Goal: Transaction & Acquisition: Purchase product/service

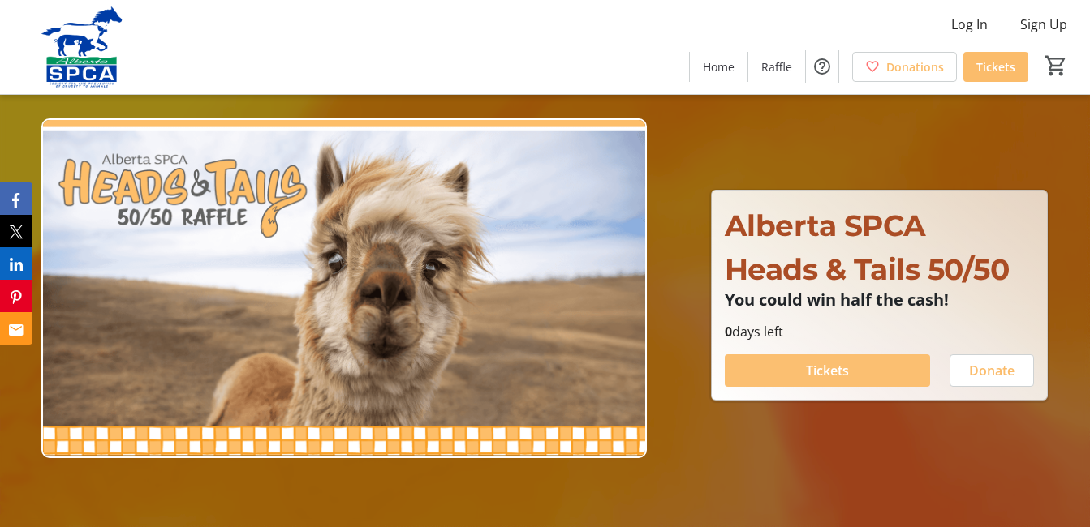
click at [824, 381] on span "Tickets" at bounding box center [827, 370] width 43 height 19
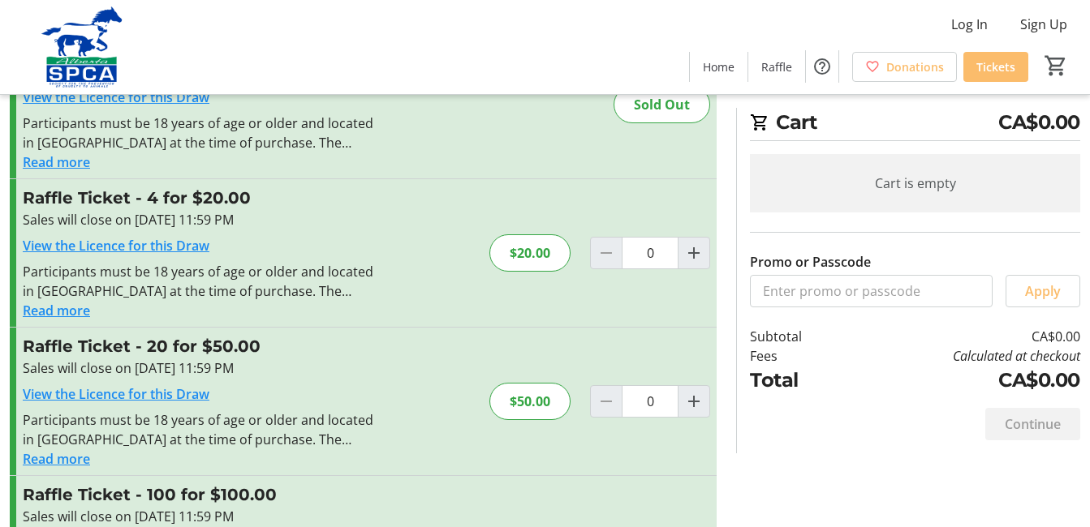
scroll to position [113, 0]
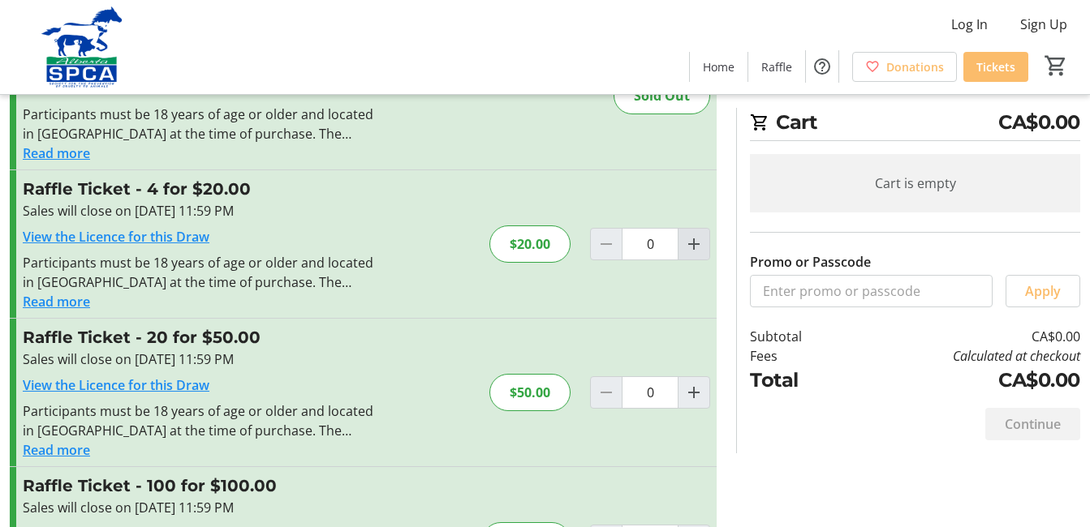
click at [686, 254] on mat-icon "Increment by one" at bounding box center [693, 243] width 19 height 19
type input "1"
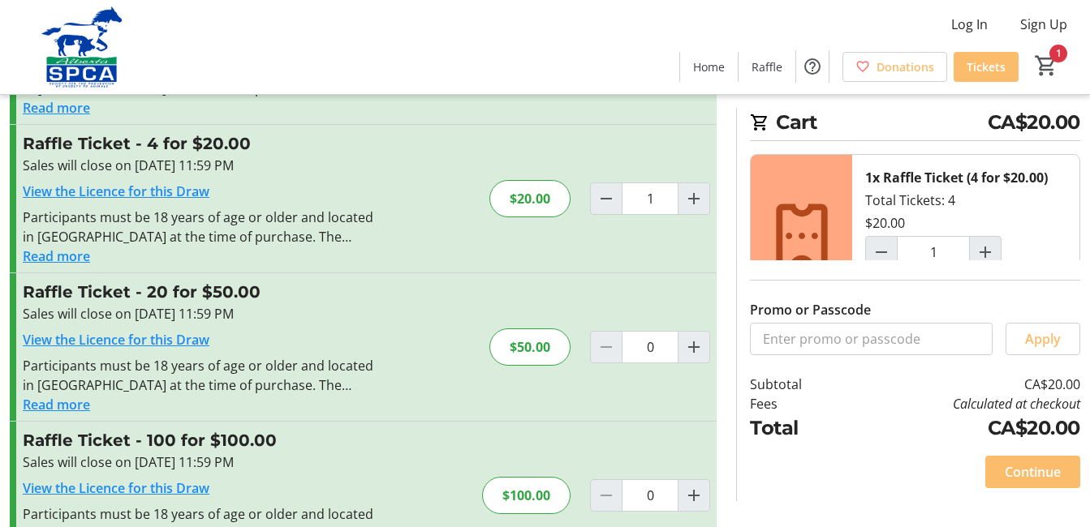
scroll to position [150, 0]
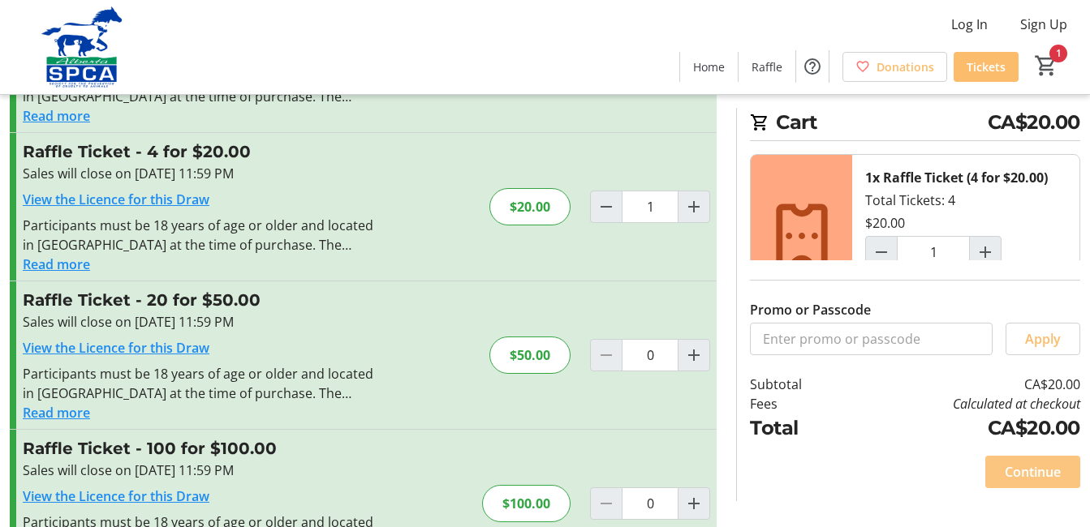
click at [1017, 462] on span "Continue" at bounding box center [1033, 471] width 56 height 19
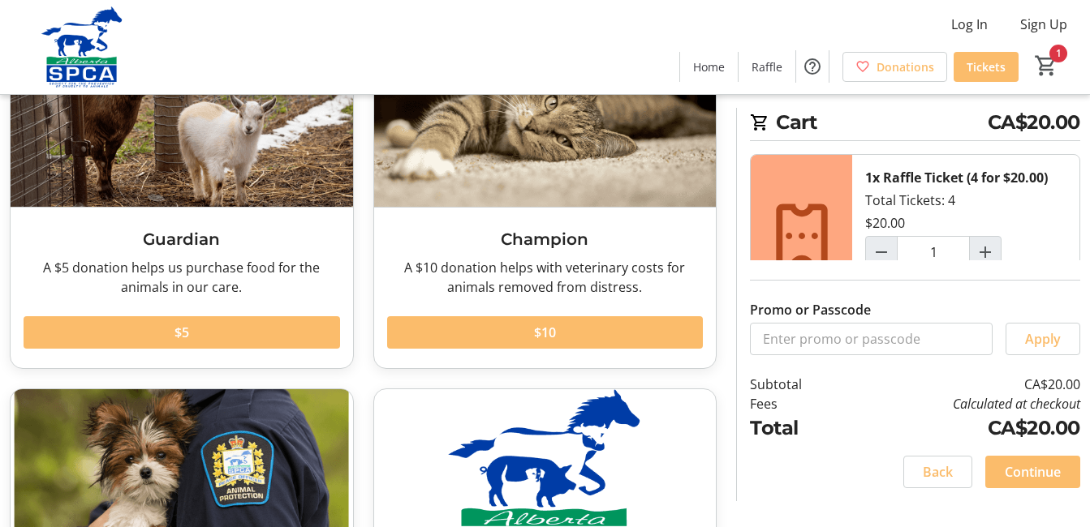
scroll to position [174, 0]
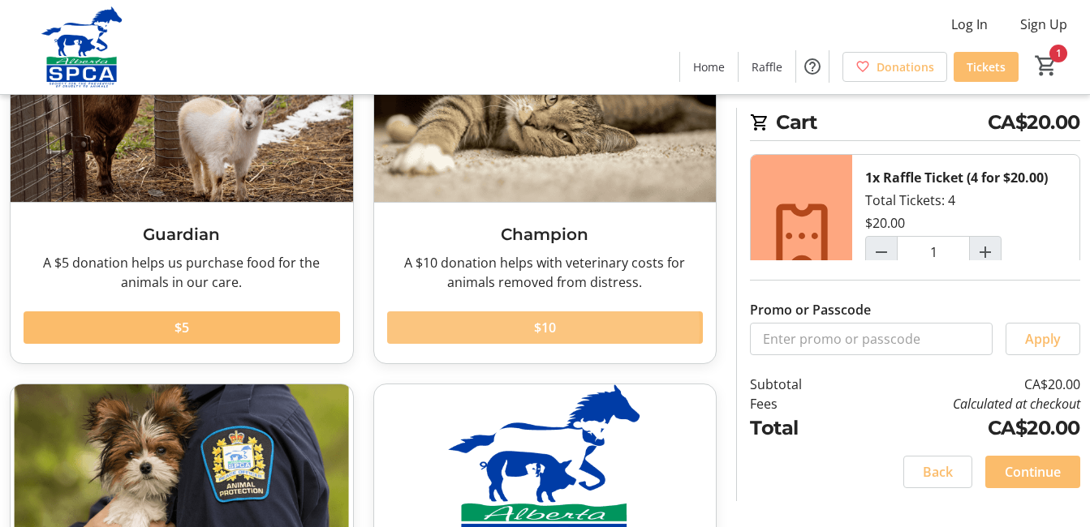
click at [543, 338] on span "$10" at bounding box center [545, 327] width 22 height 19
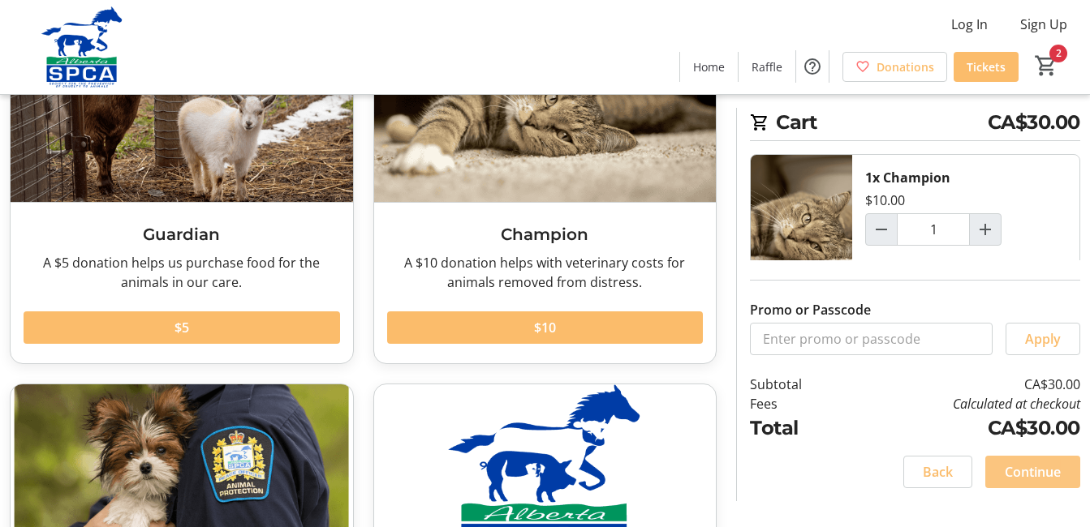
click at [1017, 462] on span "Continue" at bounding box center [1033, 471] width 56 height 19
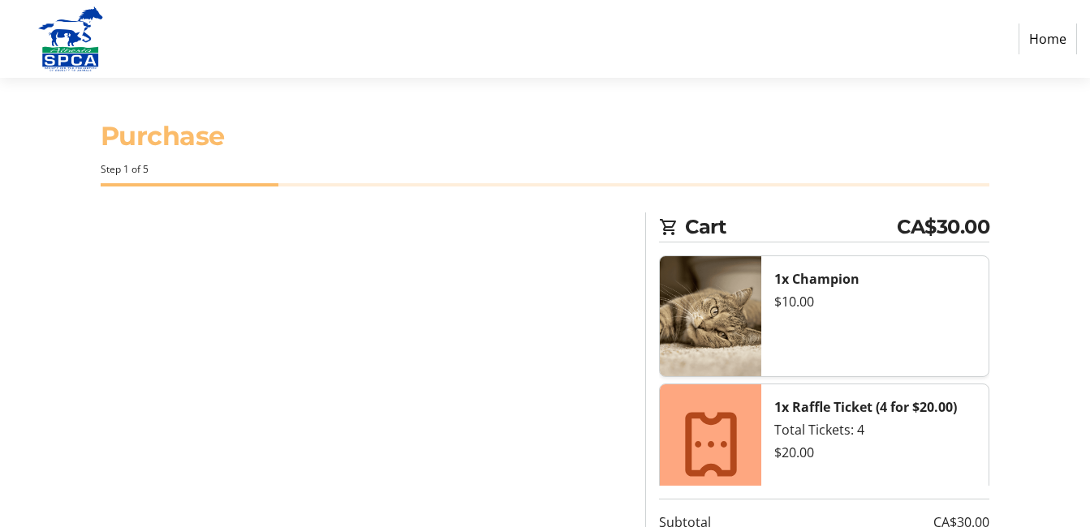
select select "CA"
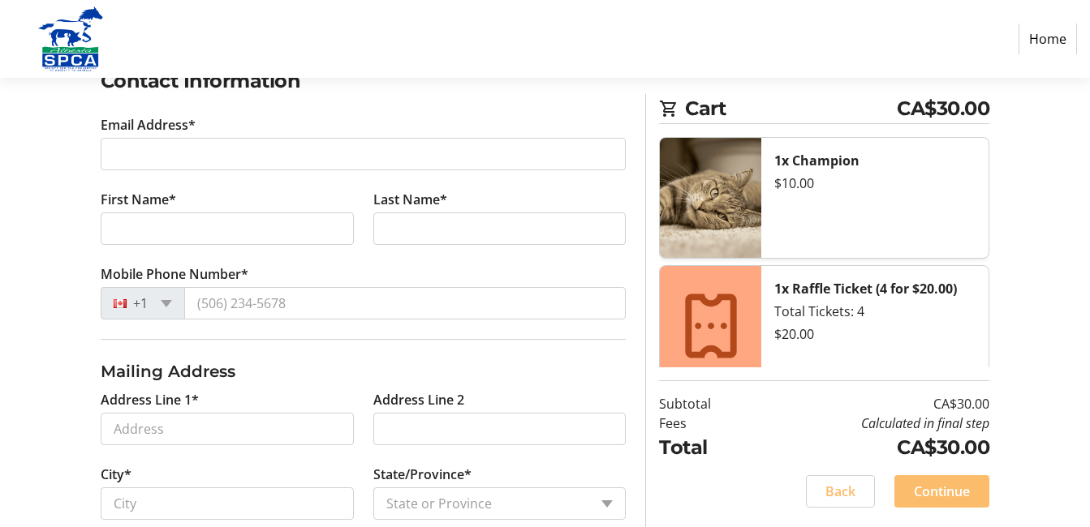
scroll to position [301, 0]
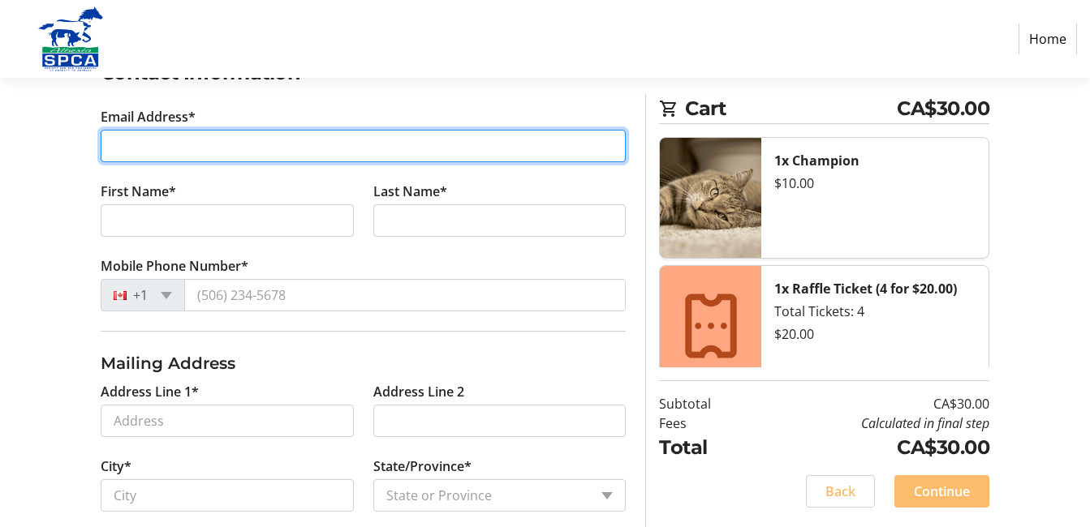
click at [118, 162] on input "Email Address*" at bounding box center [364, 146] width 526 height 32
click at [321, 162] on input "[EMAIL_ADDRESS][DOMAIN_NAME]" at bounding box center [364, 146] width 526 height 32
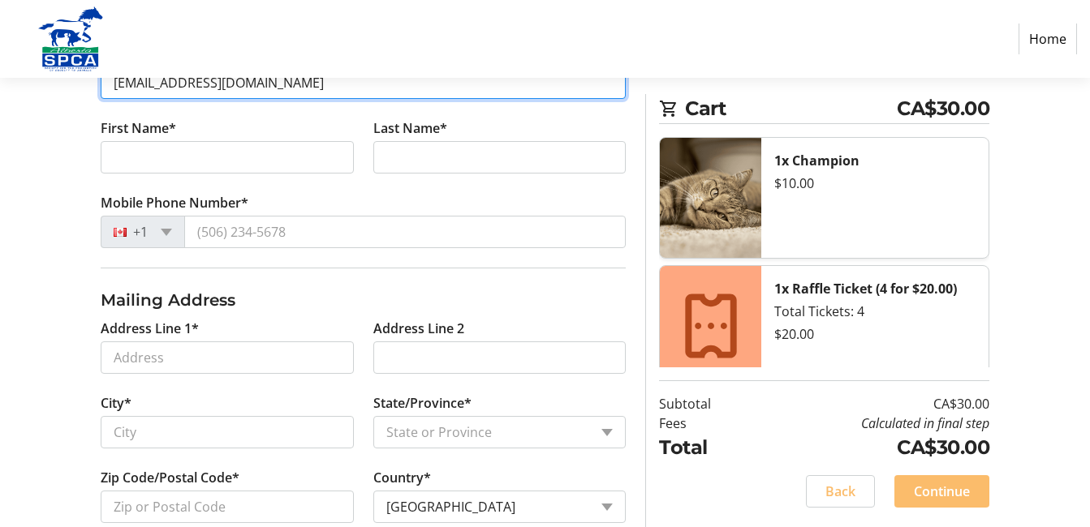
scroll to position [366, 0]
type input "[EMAIL_ADDRESS][DOMAIN_NAME]"
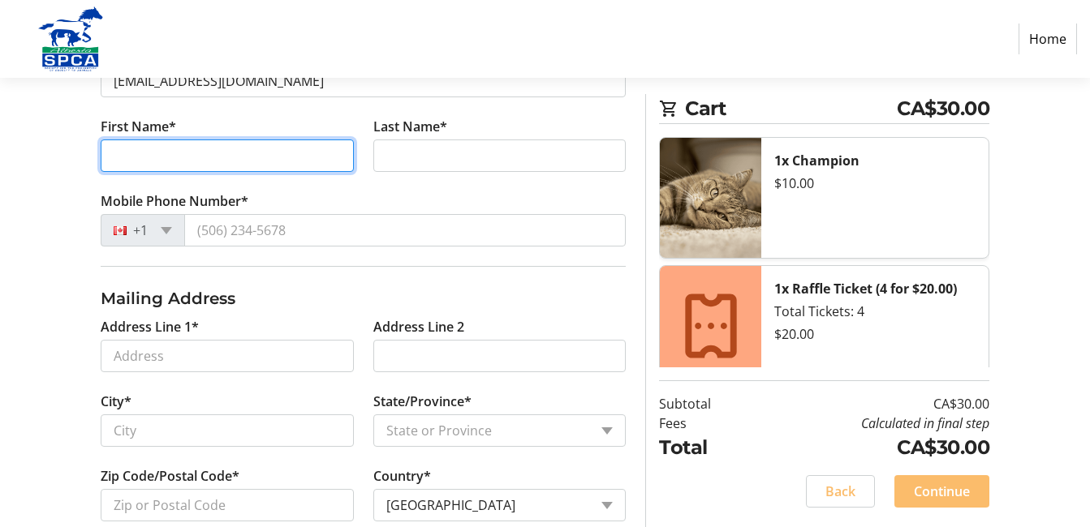
click at [118, 172] on input "First Name*" at bounding box center [227, 156] width 253 height 32
type input "[PERSON_NAME]"
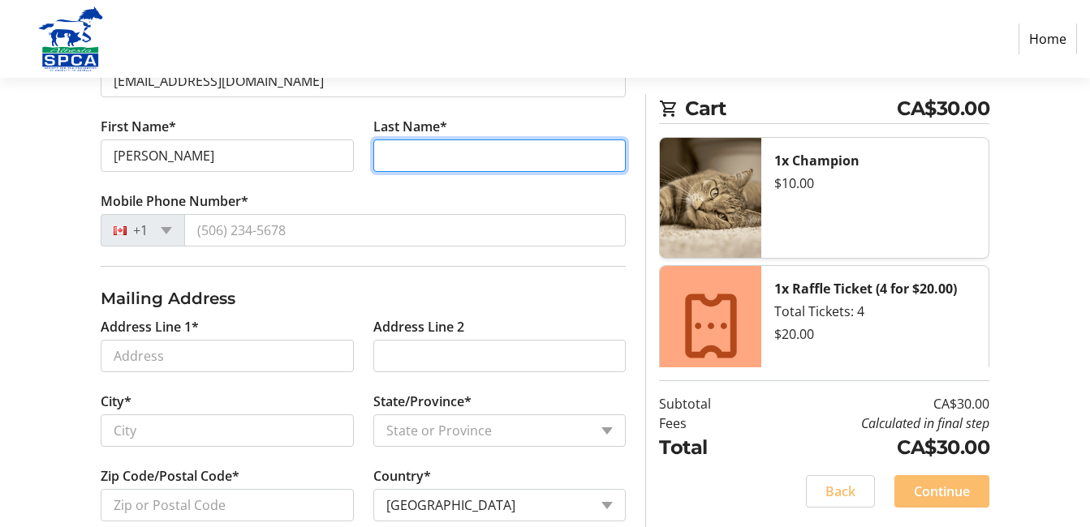
click at [403, 172] on input "Last Name*" at bounding box center [499, 156] width 253 height 32
type input "[PERSON_NAME]"
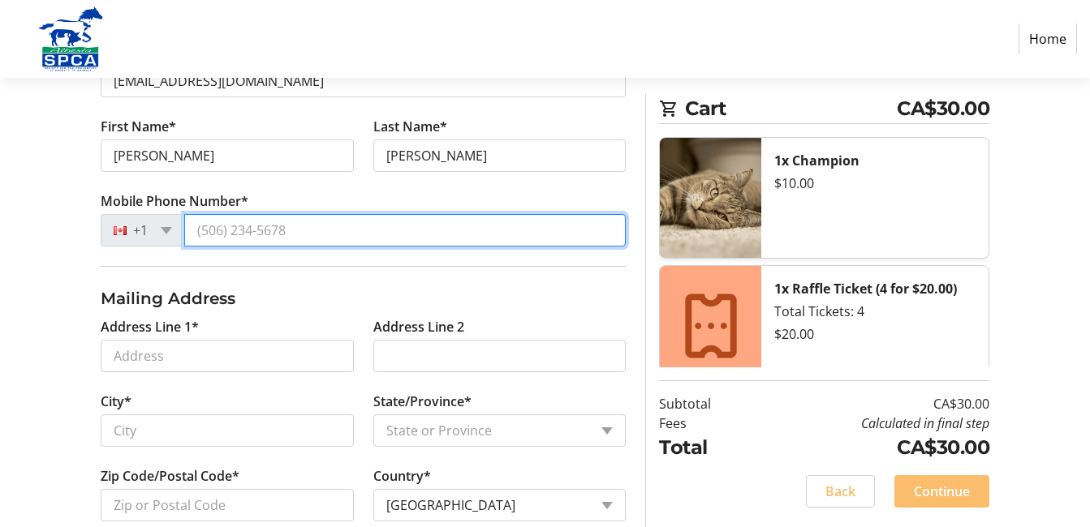
click at [246, 247] on input "Mobile Phone Number*" at bounding box center [405, 230] width 442 height 32
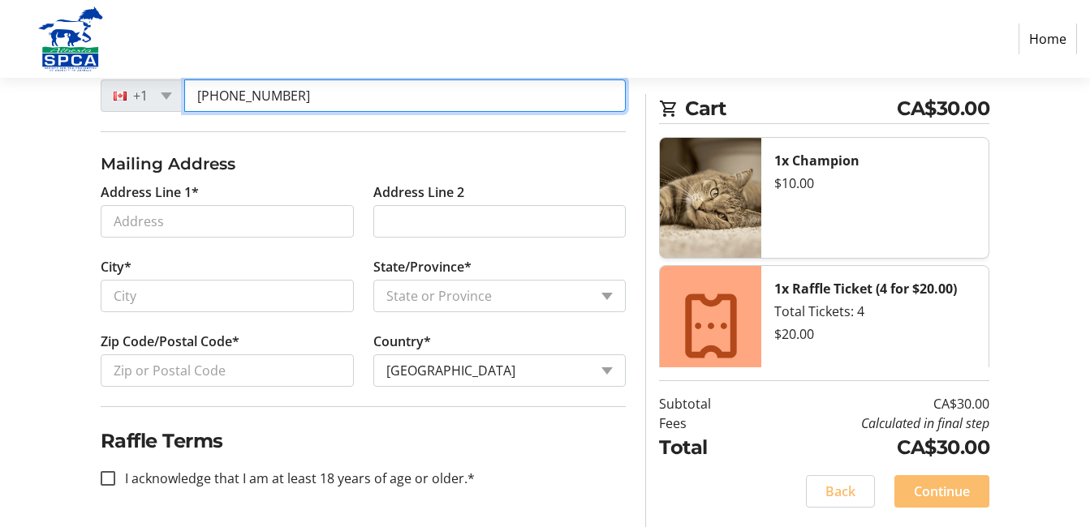
scroll to position [640, 0]
type input "[PHONE_NUMBER]"
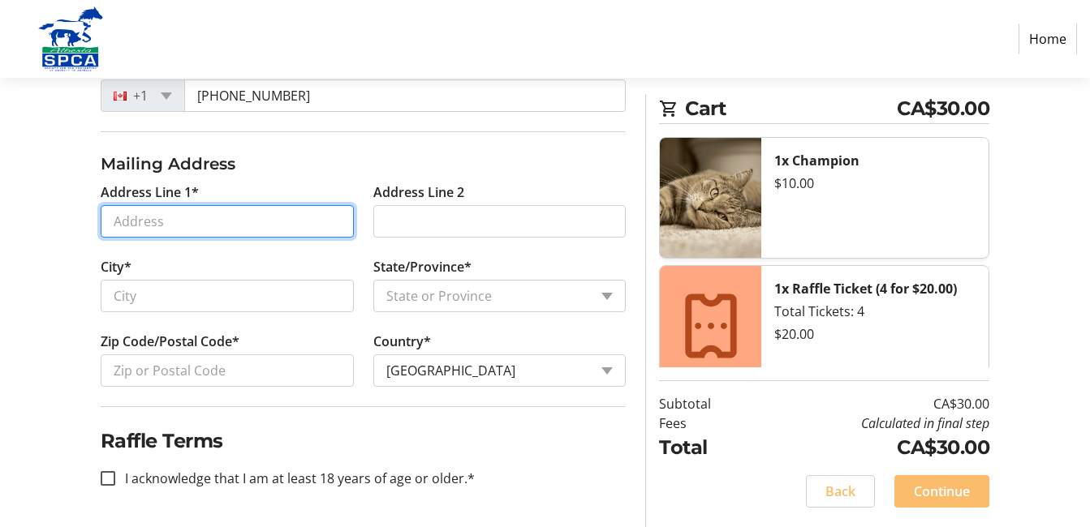
click at [119, 238] on input "Address Line 1*" at bounding box center [227, 221] width 253 height 32
type input "[STREET_ADDRESS]"
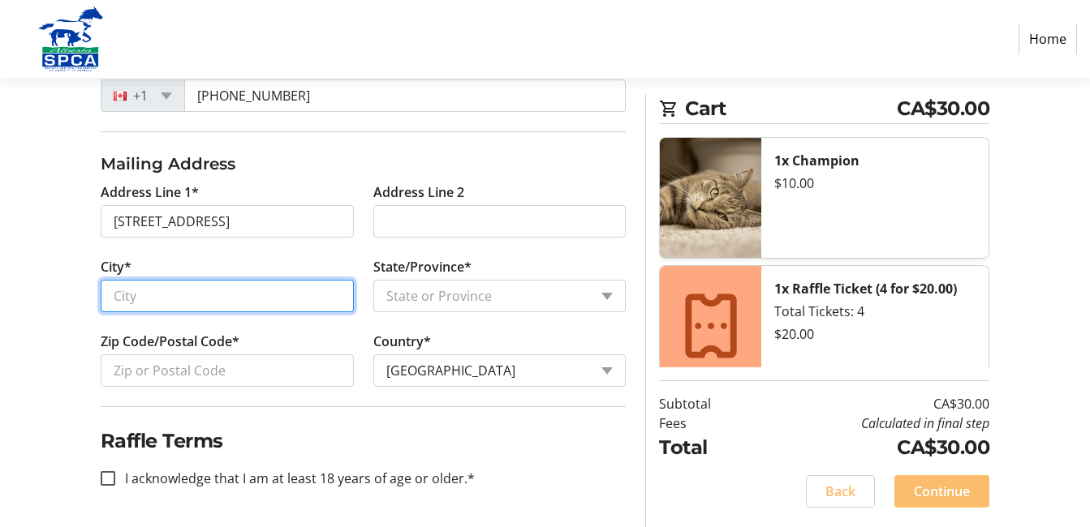
type input "St. [PERSON_NAME]"
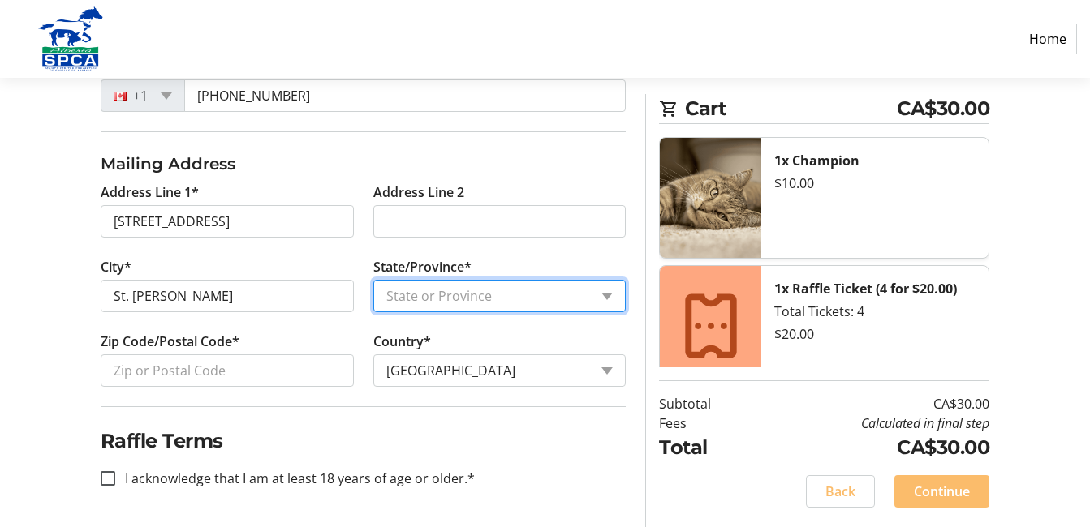
select select "AB"
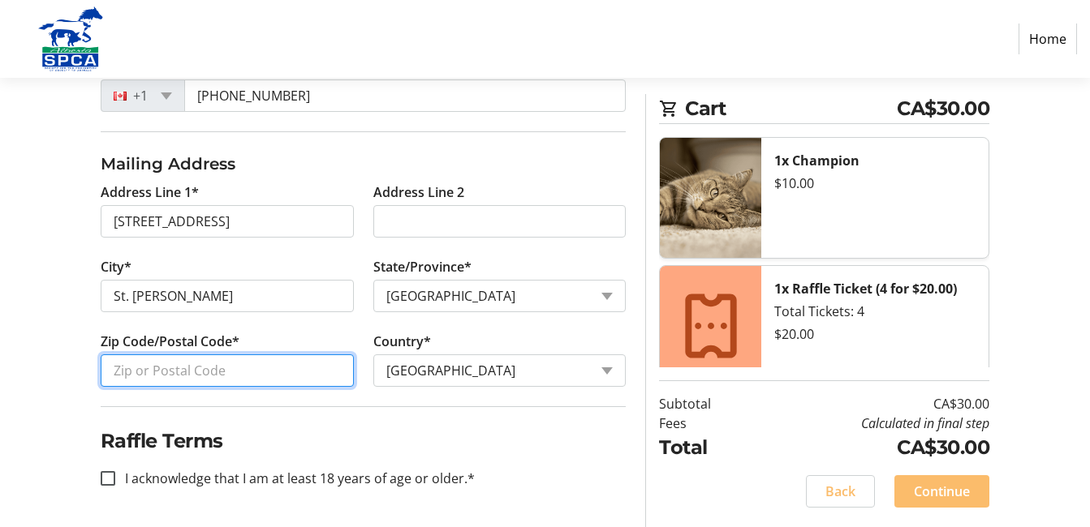
type input "T8N 1H8"
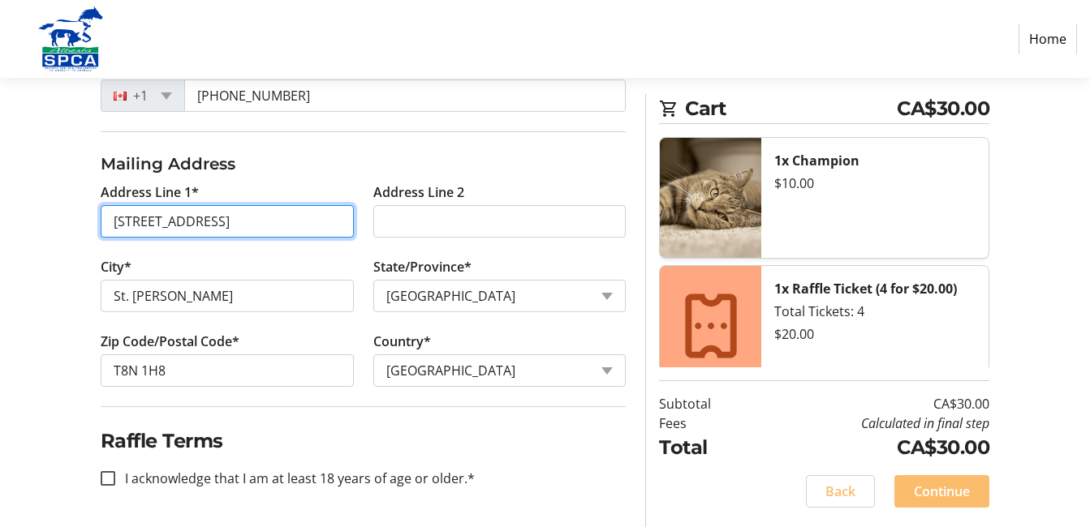
scroll to position [737, 0]
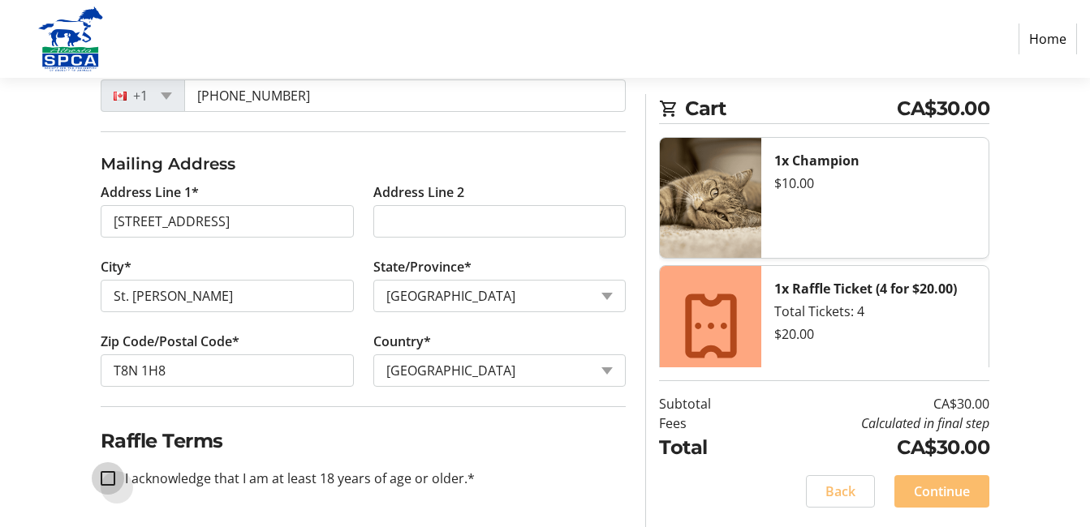
click at [114, 471] on input "I acknowledge that I am at least 18 years of age or older.*" at bounding box center [108, 478] width 15 height 15
checkbox input "true"
click at [929, 482] on span "Continue" at bounding box center [942, 491] width 56 height 19
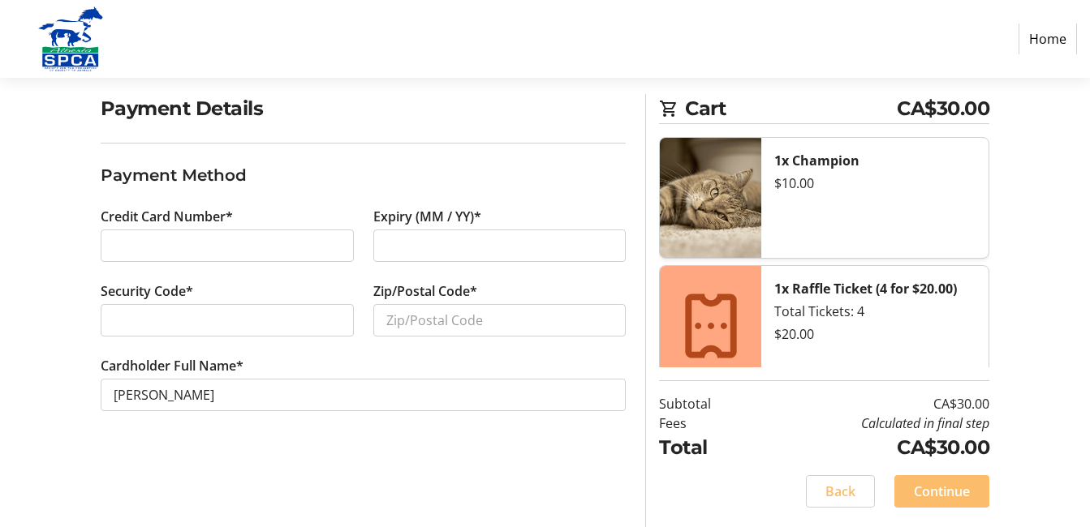
scroll to position [161, 0]
click at [116, 337] on div at bounding box center [227, 320] width 253 height 32
click at [394, 337] on input "Zip/Postal Code*" at bounding box center [499, 320] width 253 height 32
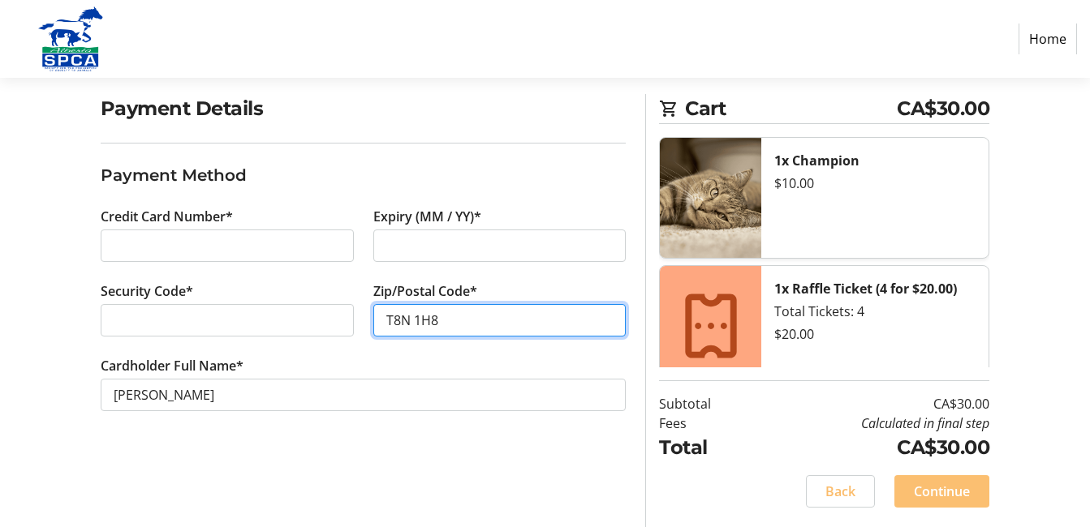
type input "T8N 1H8"
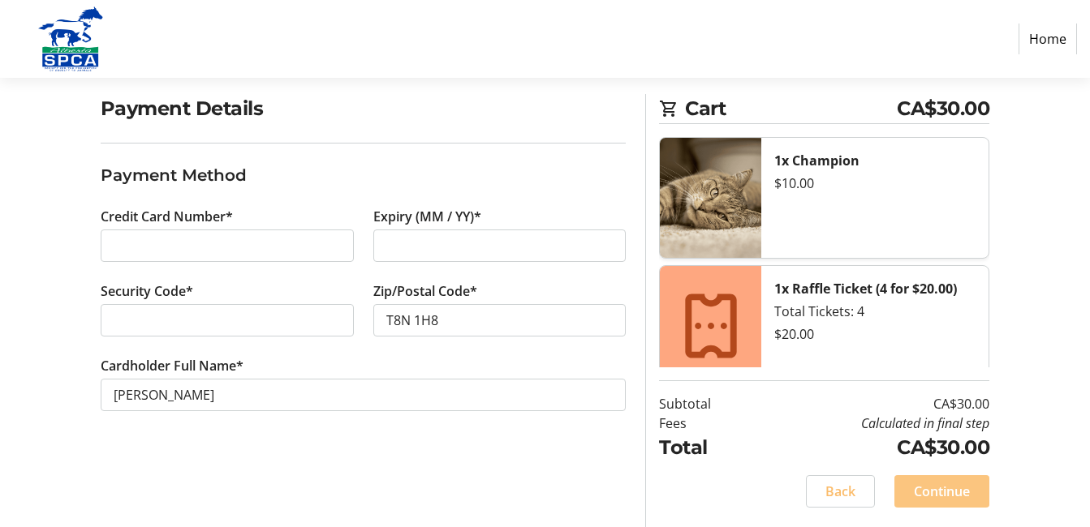
click at [928, 482] on span "Continue" at bounding box center [942, 491] width 56 height 19
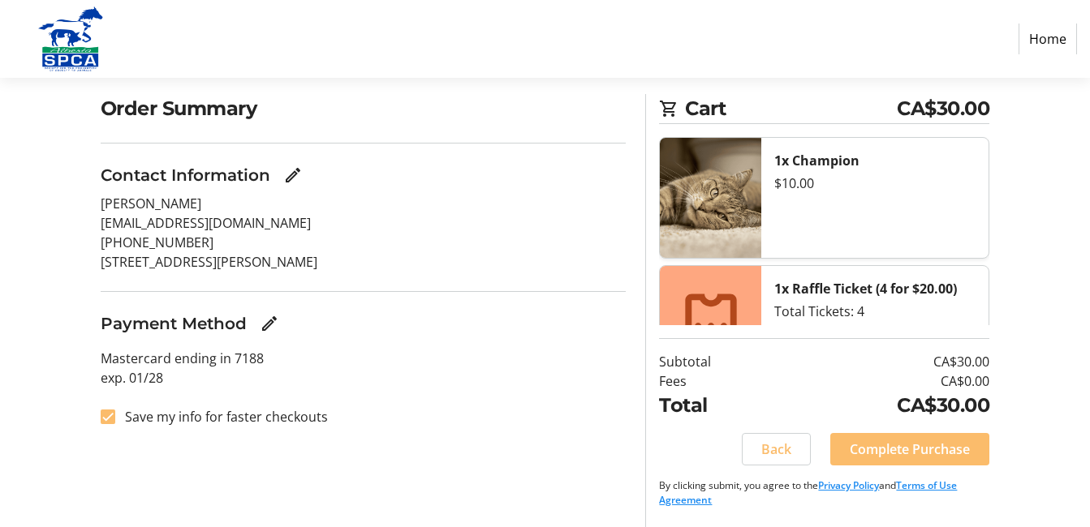
scroll to position [161, 0]
click at [889, 440] on span "Complete Purchase" at bounding box center [910, 449] width 120 height 19
